Goal: Browse casually: Explore the website without a specific task or goal

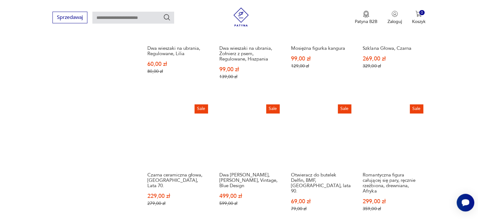
scroll to position [507, 0]
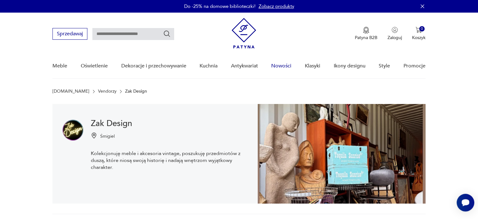
click at [278, 64] on link "Nowości" at bounding box center [281, 66] width 20 height 24
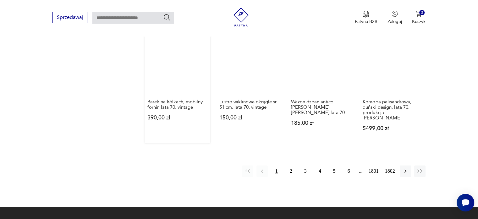
scroll to position [471, 0]
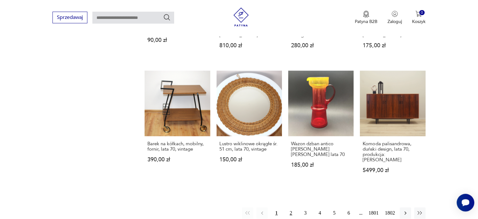
click at [290, 207] on button "2" at bounding box center [290, 212] width 11 height 11
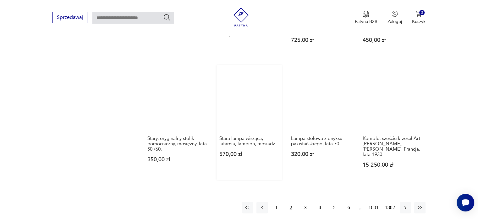
scroll to position [534, 0]
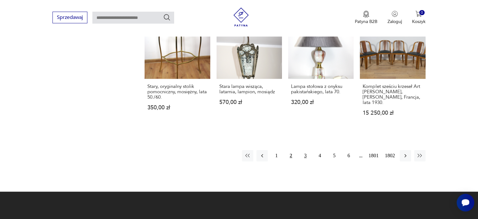
click at [305, 150] on button "3" at bounding box center [305, 155] width 11 height 11
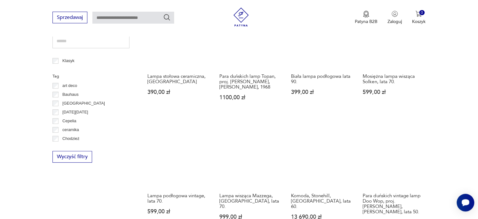
scroll to position [157, 0]
